Goal: Information Seeking & Learning: Stay updated

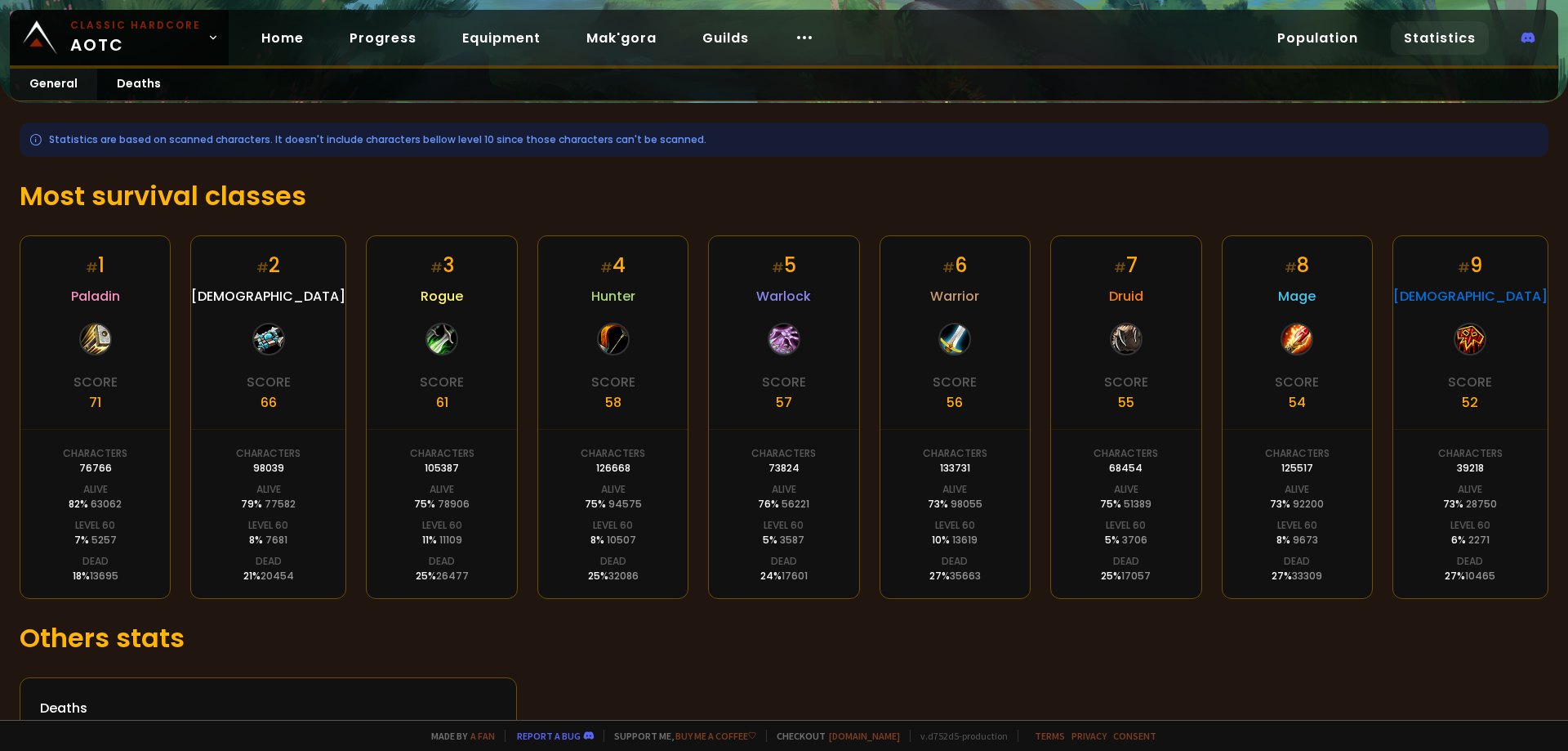
scroll to position [225, 0]
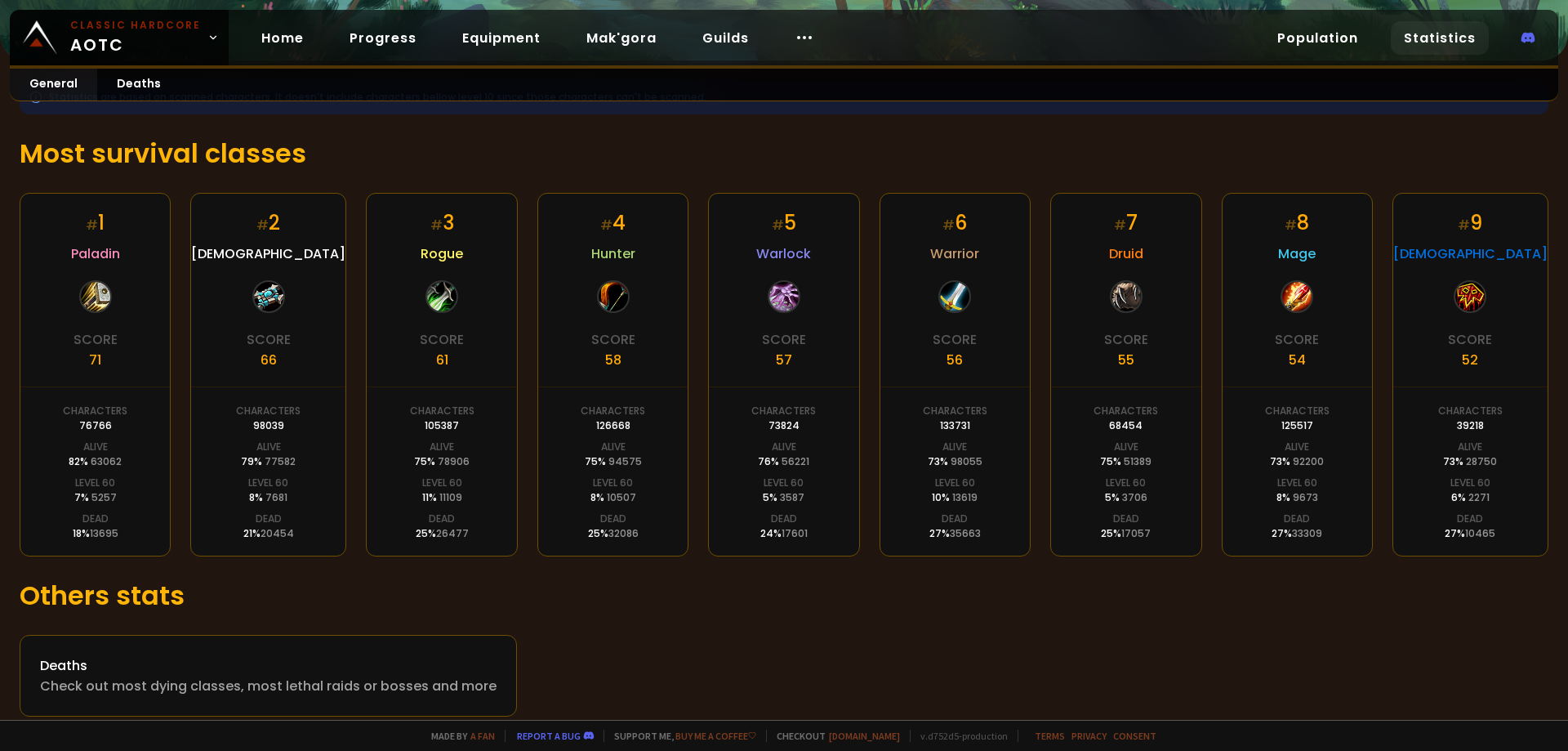
click at [720, 613] on h1 "Others stats" at bounding box center [784, 596] width 1529 height 39
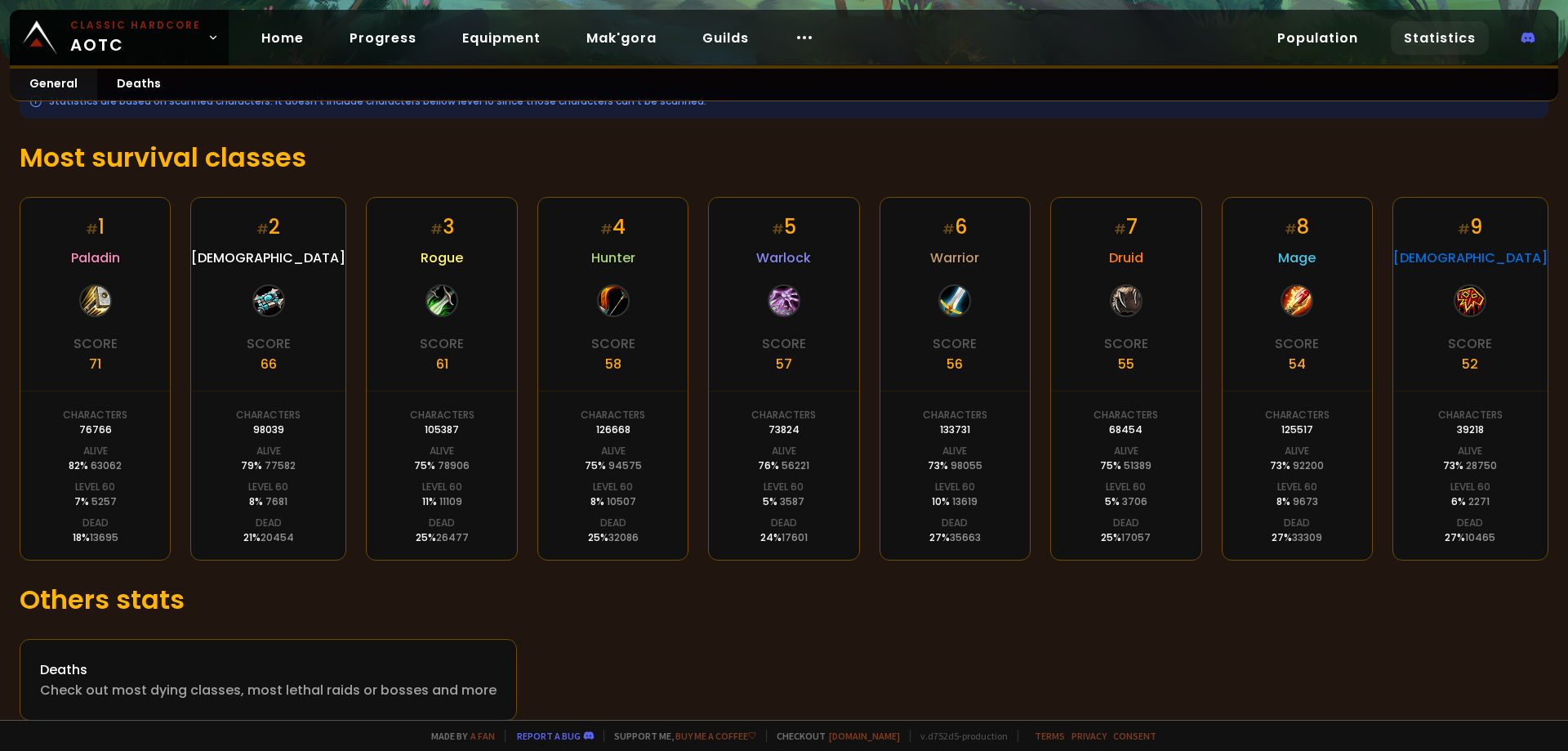
scroll to position [225, 0]
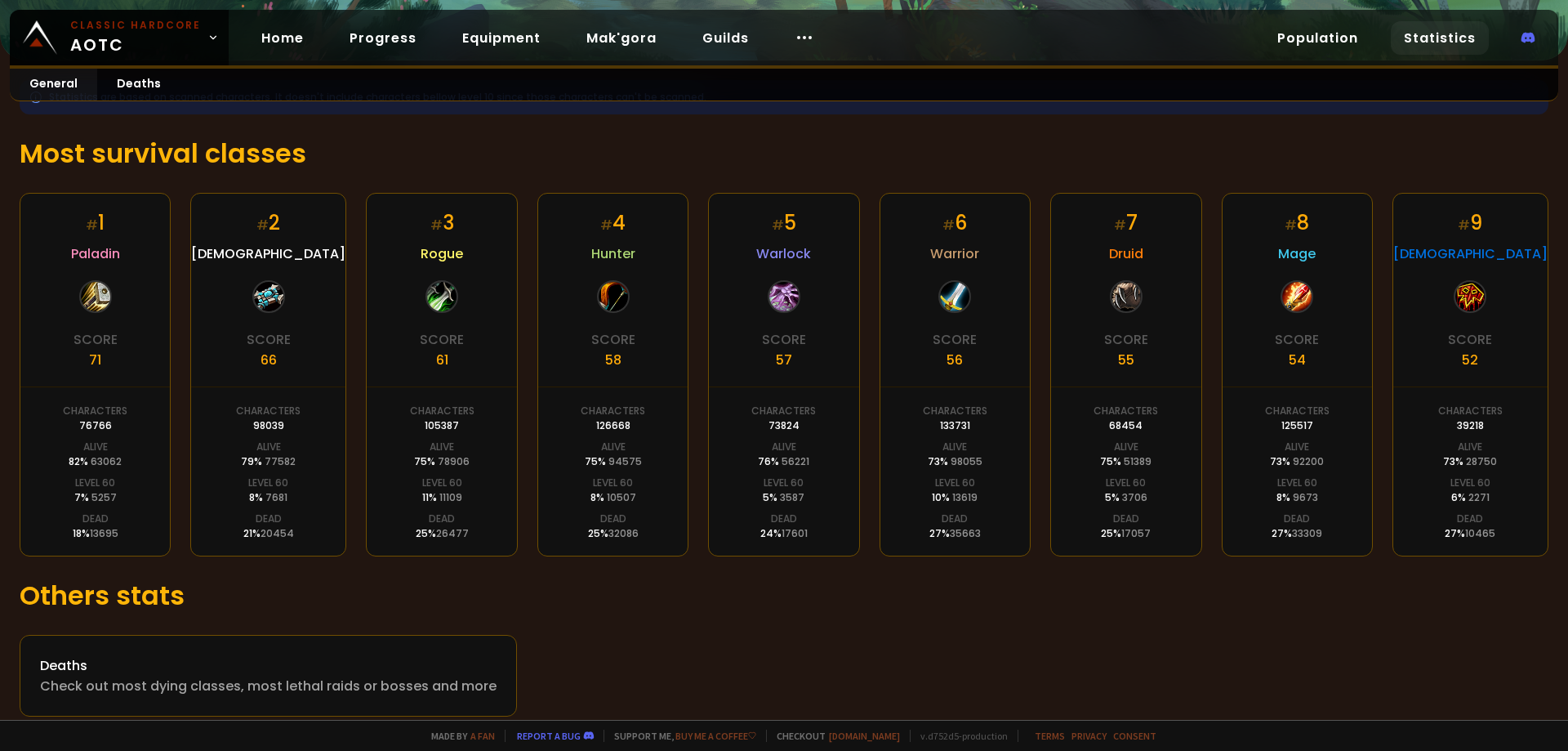
click at [1115, 468] on div "75 % 51389" at bounding box center [1126, 461] width 52 height 15
click at [1114, 468] on div "75 % 51389" at bounding box center [1126, 461] width 52 height 15
click at [1076, 498] on div "# 7 Druid Score 55 Characters 68454 Alive 75 % 51389 Level 60 5 % 3706 Dead 25 …" at bounding box center [1126, 374] width 151 height 364
drag, startPoint x: 970, startPoint y: 503, endPoint x: 942, endPoint y: 507, distance: 28.3
click at [941, 506] on div "# 6 Warrior Score 56 Characters 133731 Alive 73 % 98055 Level 60 10 % 13619 Dea…" at bounding box center [955, 374] width 151 height 364
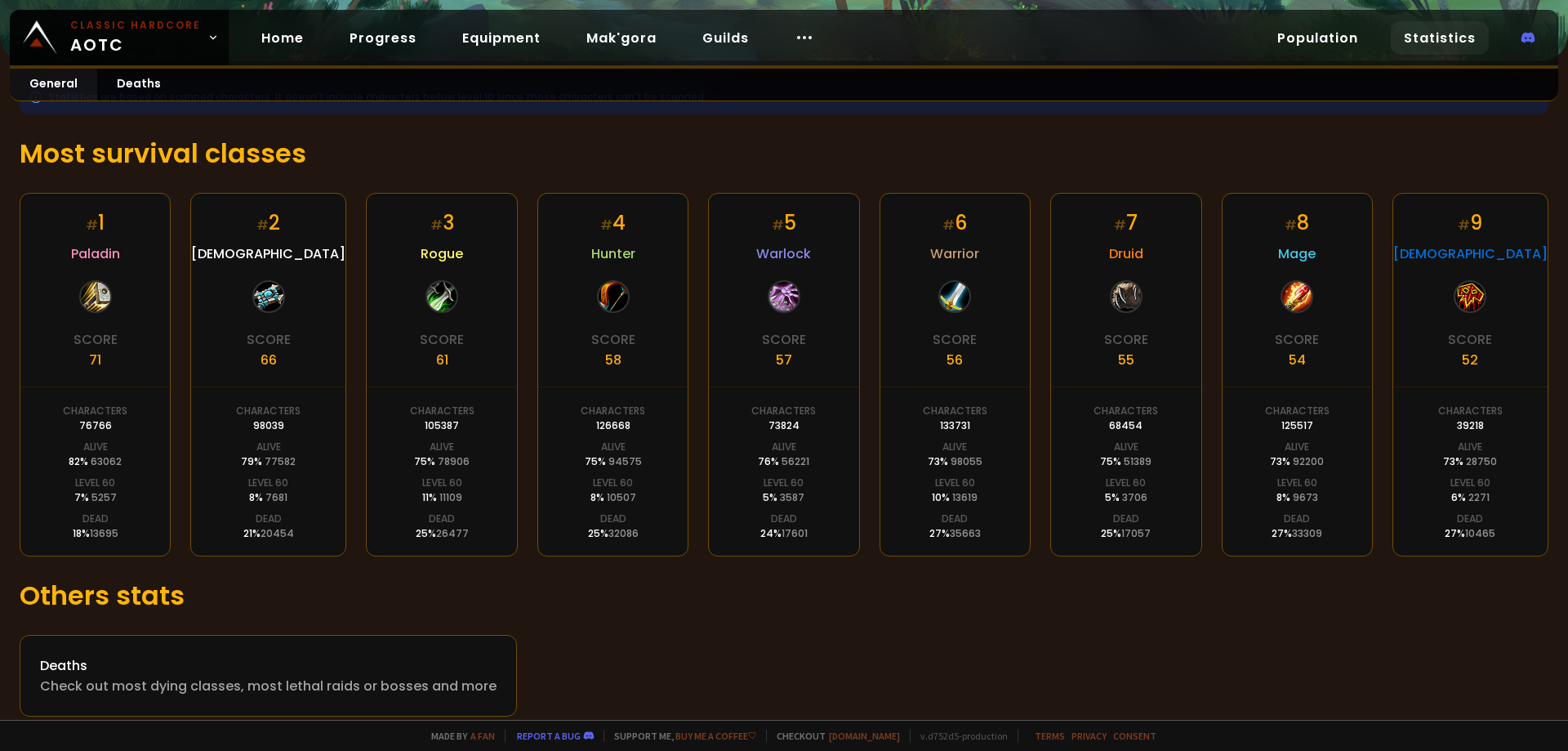
click at [943, 505] on div "10 % 13619" at bounding box center [955, 498] width 46 height 15
drag, startPoint x: 418, startPoint y: 504, endPoint x: 458, endPoint y: 514, distance: 41.2
click at [458, 514] on div "# 3 Rogue Score 61 Characters 105387 Alive 75 % 78906 Level 60 11 % 11109 Dead …" at bounding box center [442, 374] width 151 height 364
click at [434, 497] on div "11 % 11109" at bounding box center [442, 498] width 40 height 15
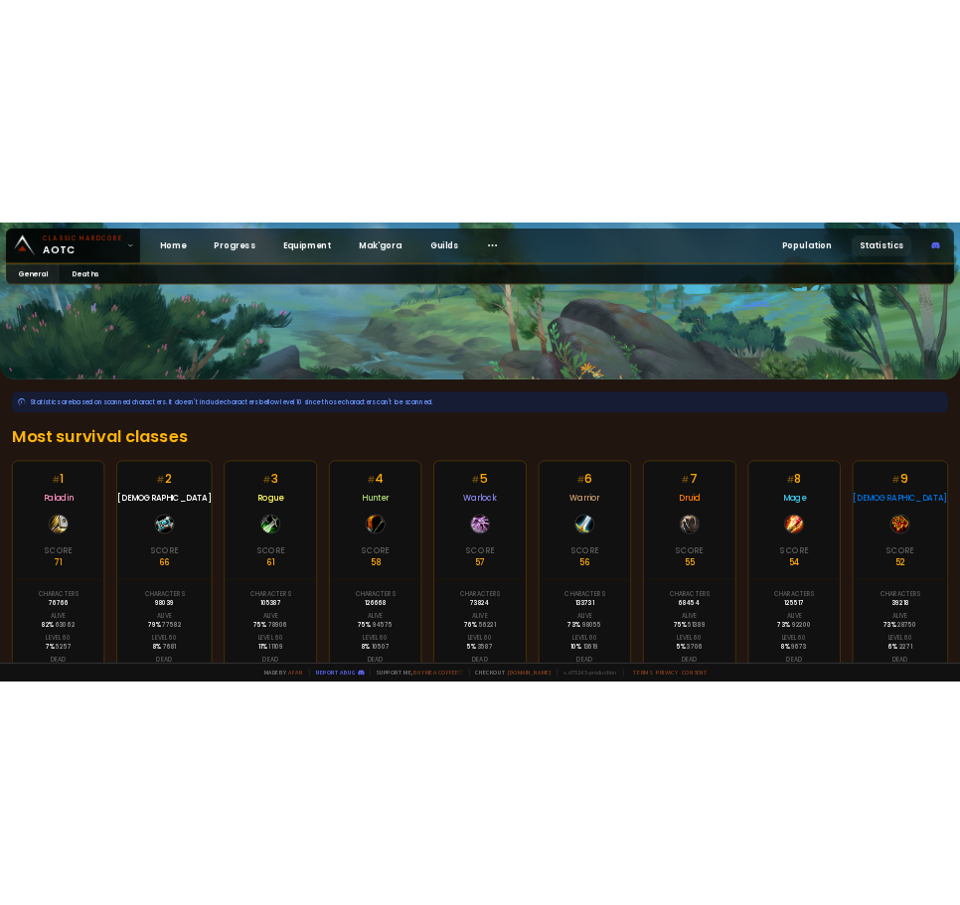
scroll to position [0, 0]
